Goal: Navigation & Orientation: Locate item on page

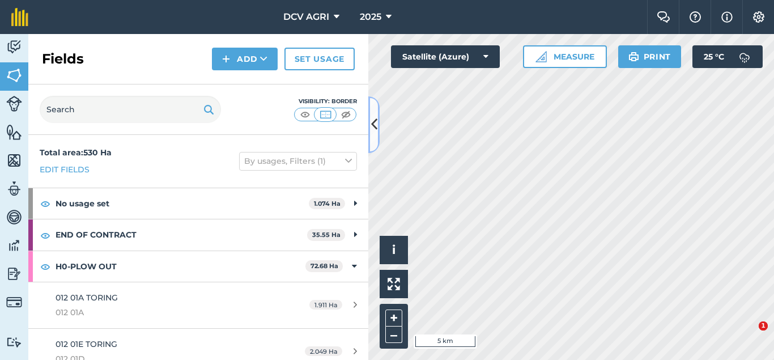
click at [376, 122] on icon at bounding box center [374, 124] width 6 height 20
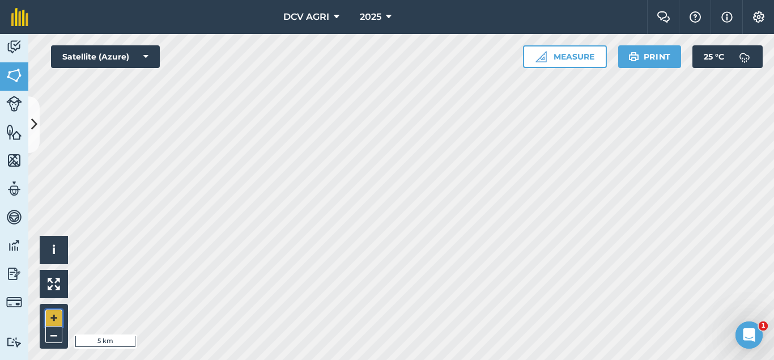
click at [50, 321] on button "+" at bounding box center [53, 317] width 17 height 17
click at [49, 311] on button "+" at bounding box center [53, 317] width 17 height 17
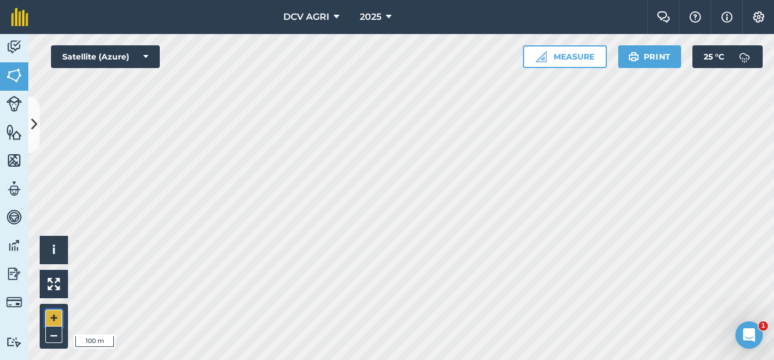
click at [52, 316] on button "+" at bounding box center [53, 317] width 17 height 17
click at [57, 335] on button "–" at bounding box center [53, 334] width 17 height 16
click at [54, 318] on button "+" at bounding box center [53, 317] width 17 height 17
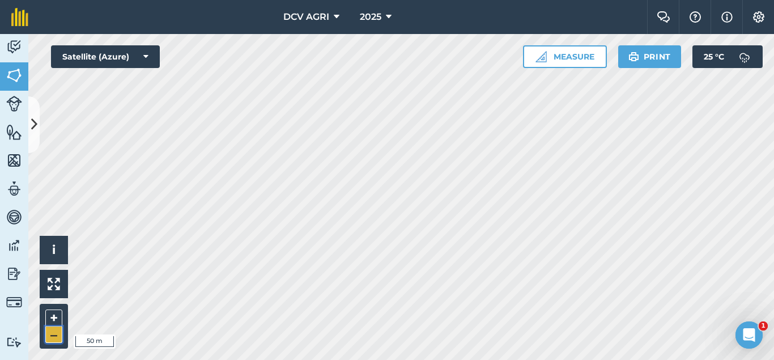
click at [52, 333] on button "–" at bounding box center [53, 334] width 17 height 16
click at [615, 30] on div "DCV AGRI 2025 Farm Chat Help Info Settings DCV AGRI - 2025 Reproduced with the …" at bounding box center [387, 180] width 774 height 360
click at [50, 322] on button "+" at bounding box center [53, 317] width 17 height 17
click at [48, 314] on button "+" at bounding box center [53, 317] width 17 height 17
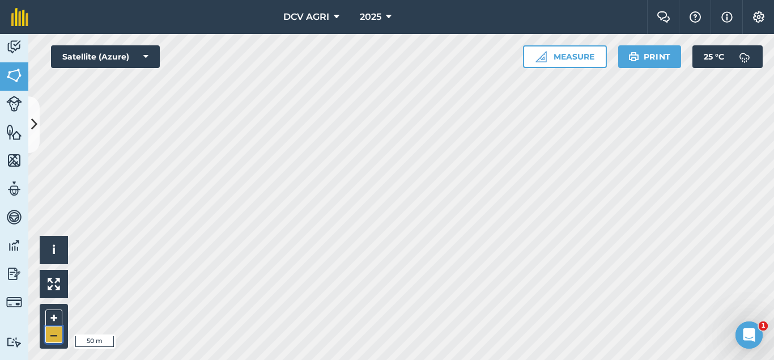
click at [48, 332] on button "–" at bounding box center [53, 334] width 17 height 16
click at [48, 317] on button "+" at bounding box center [53, 317] width 17 height 17
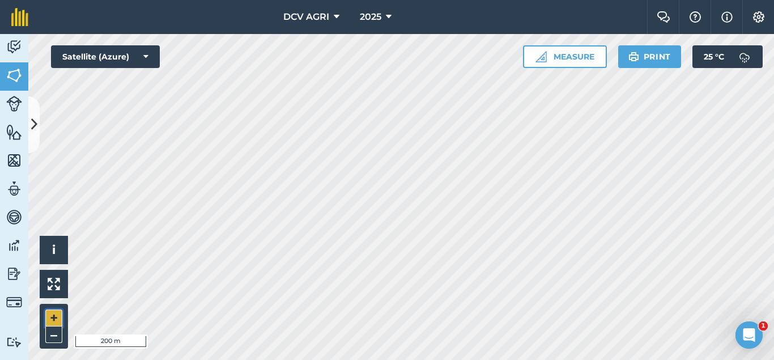
click at [55, 320] on button "+" at bounding box center [53, 317] width 17 height 17
click at [46, 336] on button "–" at bounding box center [53, 334] width 17 height 16
drag, startPoint x: 45, startPoint y: 319, endPoint x: 52, endPoint y: 320, distance: 7.4
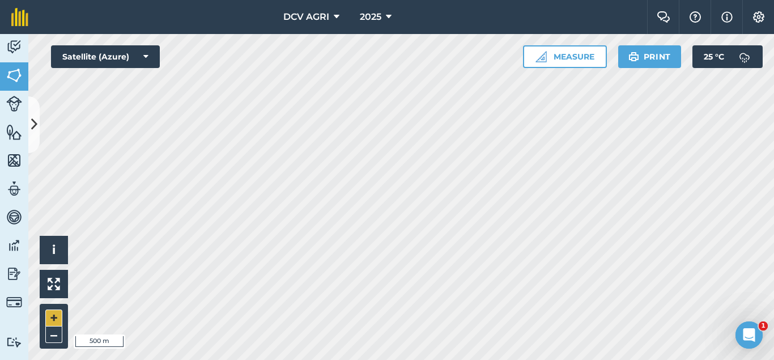
click at [52, 320] on div "+ –" at bounding box center [54, 326] width 28 height 45
click at [52, 320] on button "+" at bounding box center [53, 317] width 17 height 17
click at [52, 318] on button "+" at bounding box center [53, 317] width 17 height 17
click at [53, 332] on button "–" at bounding box center [53, 334] width 17 height 16
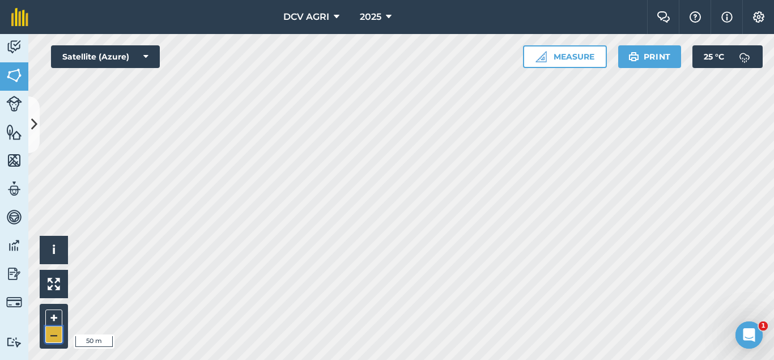
click at [53, 332] on button "–" at bounding box center [53, 334] width 17 height 16
click at [56, 314] on button "+" at bounding box center [53, 317] width 17 height 17
click at [53, 317] on button "+" at bounding box center [53, 317] width 17 height 17
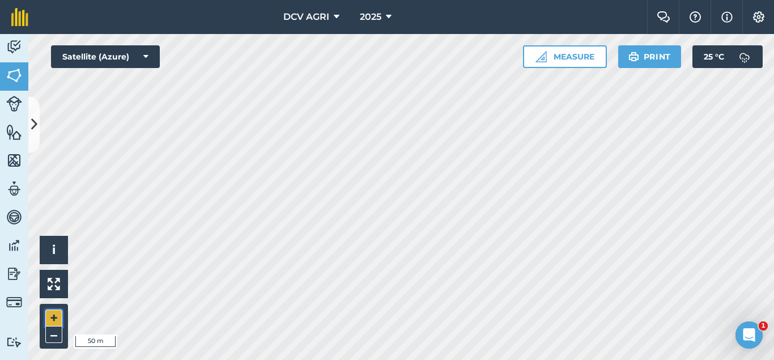
click at [48, 323] on button "+" at bounding box center [53, 317] width 17 height 17
click at [49, 335] on button "–" at bounding box center [53, 334] width 17 height 16
click at [60, 318] on button "+" at bounding box center [53, 317] width 17 height 17
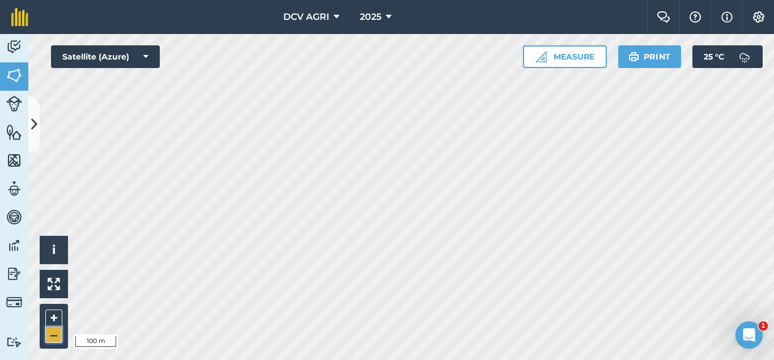
click at [54, 332] on button "–" at bounding box center [53, 334] width 17 height 16
click at [445, 20] on div "DCV AGRI 2025 Farm Chat Help Info Settings DCV AGRI - 2025 Reproduced with the …" at bounding box center [387, 180] width 774 height 360
click at [50, 316] on button "+" at bounding box center [53, 317] width 17 height 17
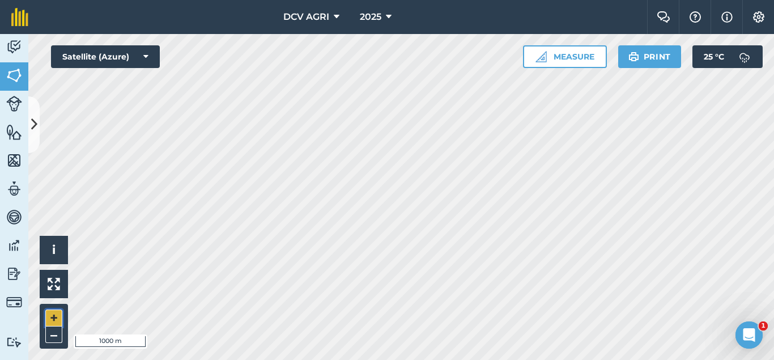
click at [50, 316] on button "+" at bounding box center [53, 317] width 17 height 17
click at [62, 270] on div "Hello i © 2025 TomTom, Microsoft 200 m + – Satellite (Azure) Measure Print 25 °…" at bounding box center [400, 197] width 745 height 326
click at [53, 314] on button "+" at bounding box center [53, 317] width 17 height 17
click at [51, 329] on button "–" at bounding box center [53, 334] width 17 height 16
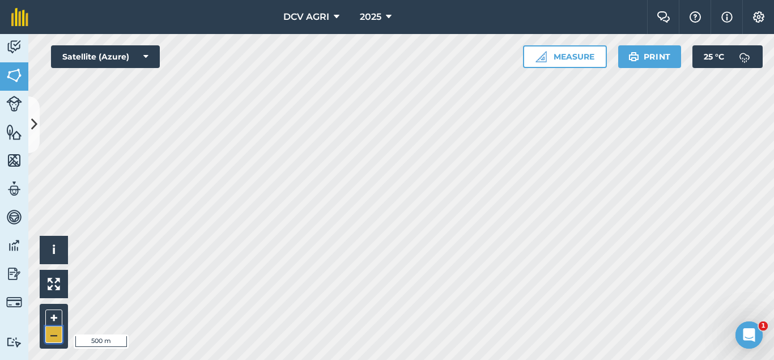
click at [57, 332] on button "–" at bounding box center [53, 334] width 17 height 16
click at [49, 317] on button "+" at bounding box center [53, 317] width 17 height 17
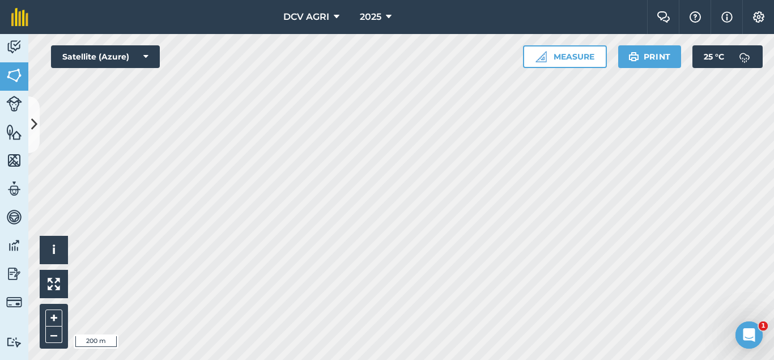
click at [500, 27] on div "DCV AGRI 2025 Farm Chat Help Info Settings DCV AGRI - 2025 Reproduced with the …" at bounding box center [387, 180] width 774 height 360
click at [50, 311] on button "+" at bounding box center [53, 317] width 17 height 17
click at [54, 329] on button "–" at bounding box center [53, 334] width 17 height 16
click at [51, 318] on button "+" at bounding box center [53, 317] width 17 height 17
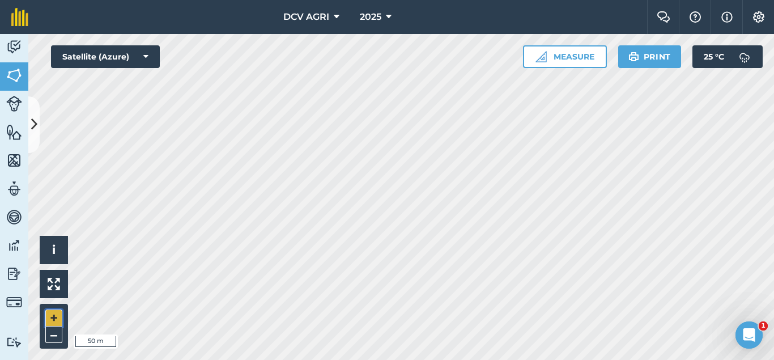
click at [48, 315] on button "+" at bounding box center [53, 317] width 17 height 17
drag, startPoint x: 44, startPoint y: 331, endPoint x: 50, endPoint y: 334, distance: 7.4
click at [50, 334] on div "+ –" at bounding box center [54, 326] width 28 height 45
click at [50, 334] on button "–" at bounding box center [53, 334] width 17 height 16
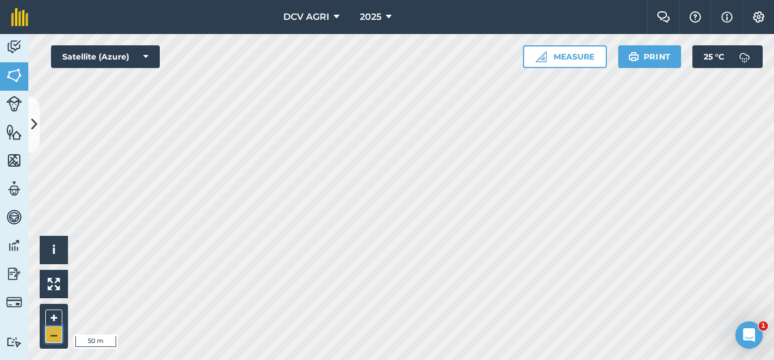
click at [50, 334] on button "–" at bounding box center [53, 334] width 17 height 16
